Goal: Task Accomplishment & Management: Complete application form

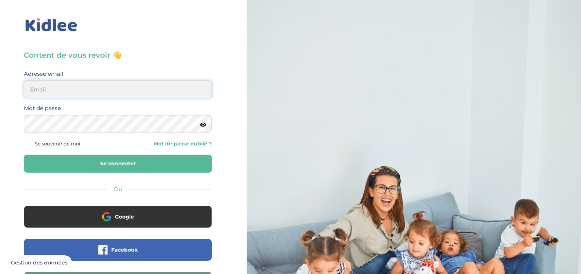
click at [124, 85] on input "email" at bounding box center [118, 89] width 188 height 18
type input "[EMAIL_ADDRESS][DOMAIN_NAME]"
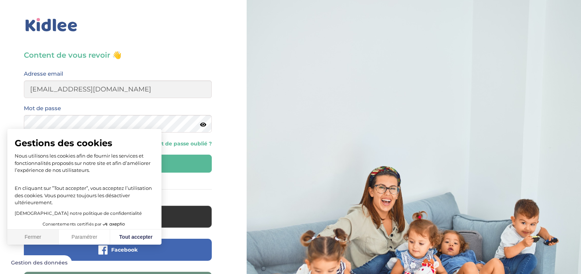
click at [36, 238] on button "Fermer" at bounding box center [32, 236] width 51 height 15
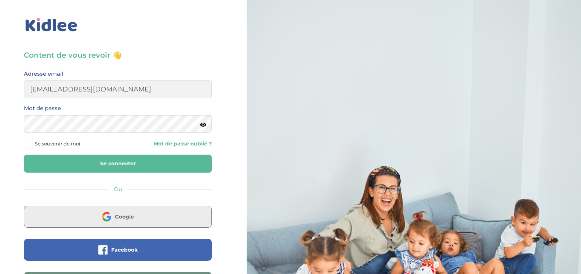
click at [158, 208] on button "Google" at bounding box center [118, 216] width 188 height 22
